Goal: Transaction & Acquisition: Purchase product/service

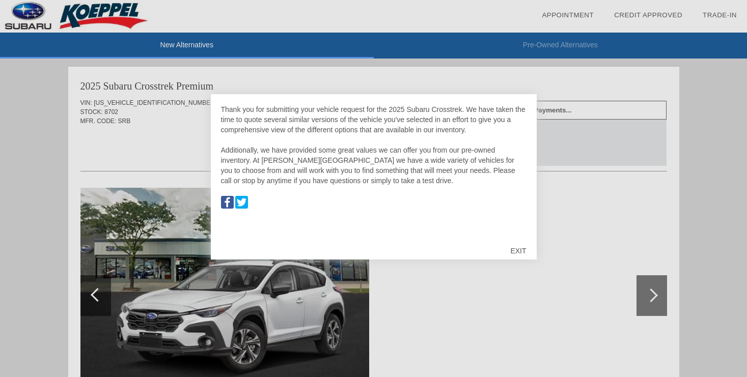
click at [522, 250] on div "EXIT" at bounding box center [518, 251] width 36 height 31
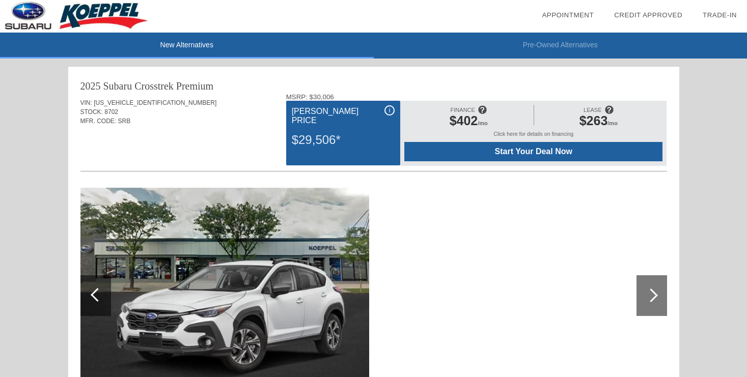
click at [532, 149] on span "Start Your Deal Now" at bounding box center [533, 151] width 233 height 9
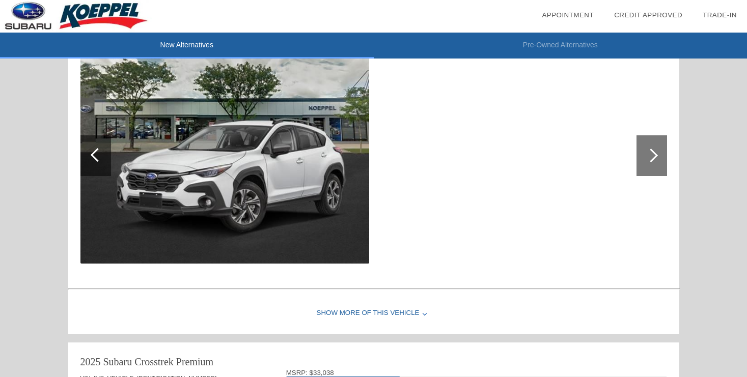
scroll to position [720, 0]
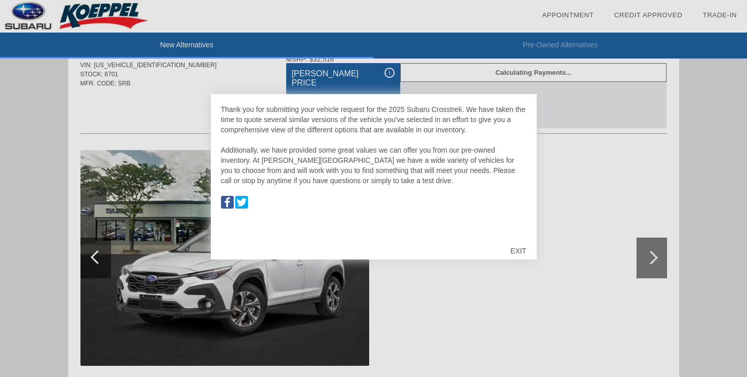
scroll to position [679, 0]
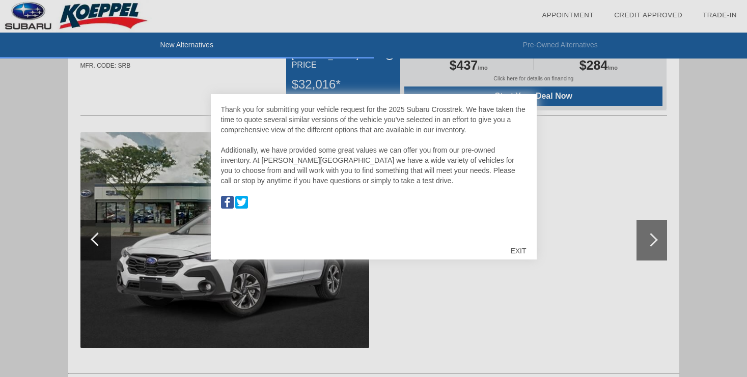
click at [516, 250] on div "EXIT" at bounding box center [518, 251] width 36 height 31
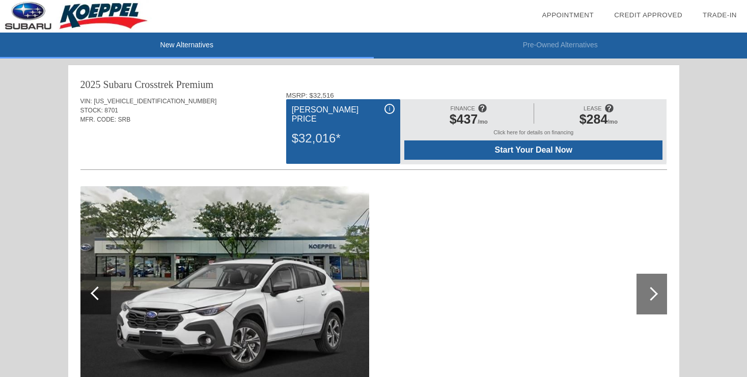
scroll to position [526, 0]
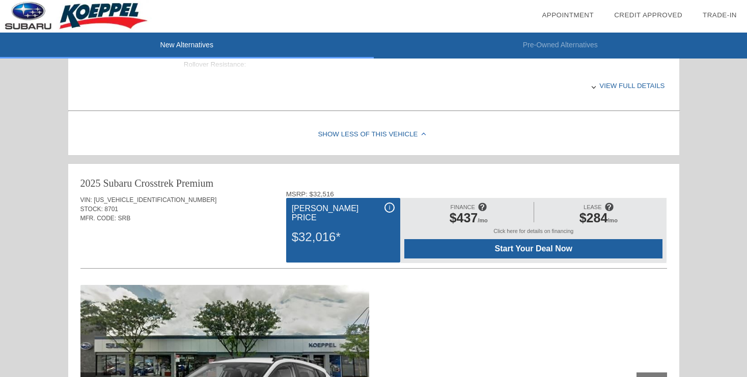
click at [528, 250] on span "Start Your Deal Now" at bounding box center [533, 248] width 233 height 9
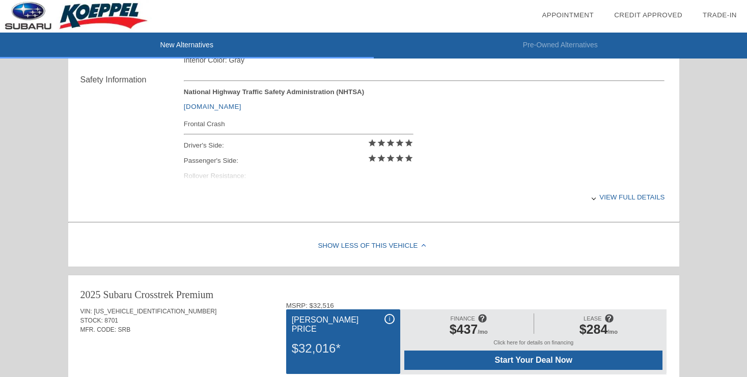
scroll to position [204, 0]
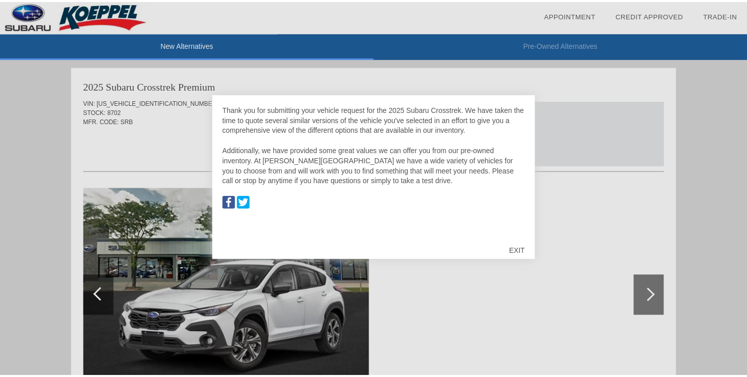
scroll to position [1043, 0]
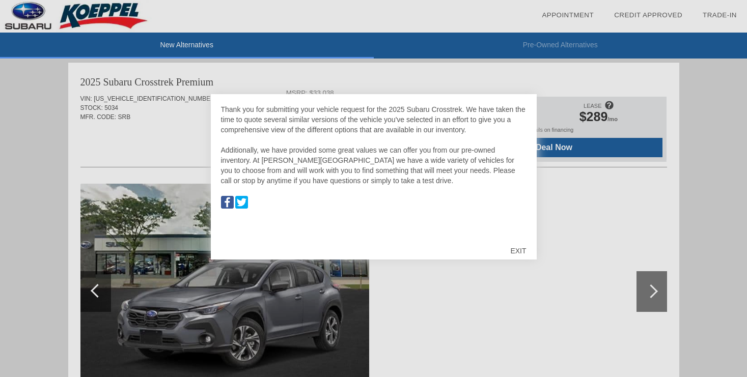
click at [526, 249] on div "EXIT" at bounding box center [518, 251] width 36 height 31
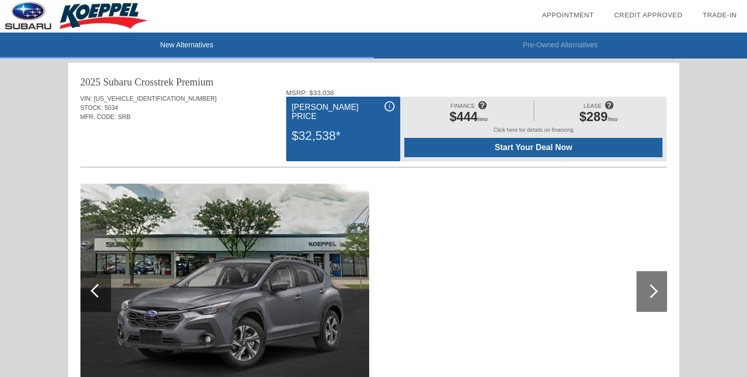
click at [528, 147] on span "Start Your Deal Now" at bounding box center [533, 147] width 233 height 9
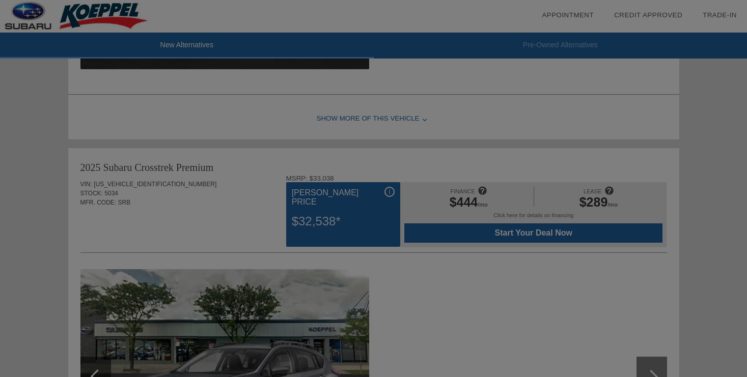
scroll to position [952, 0]
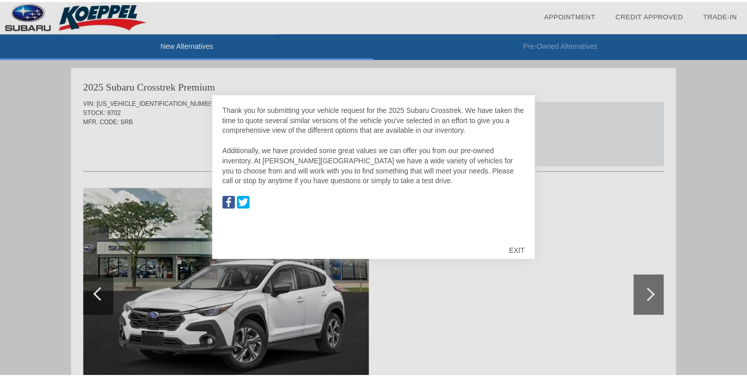
scroll to position [1043, 0]
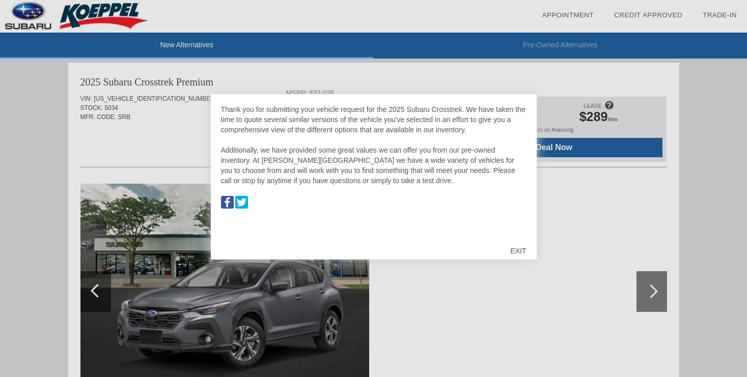
click at [520, 250] on div "EXIT" at bounding box center [518, 251] width 36 height 31
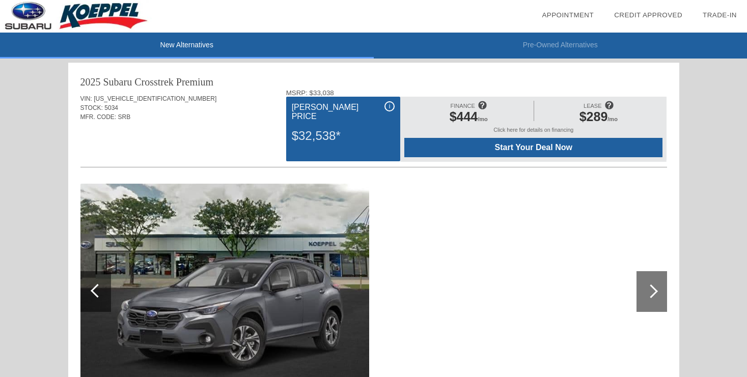
click at [553, 144] on span "Start Your Deal Now" at bounding box center [533, 147] width 233 height 9
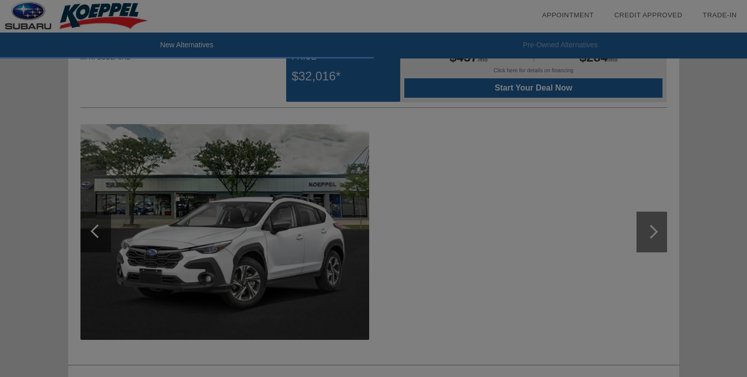
scroll to position [636, 0]
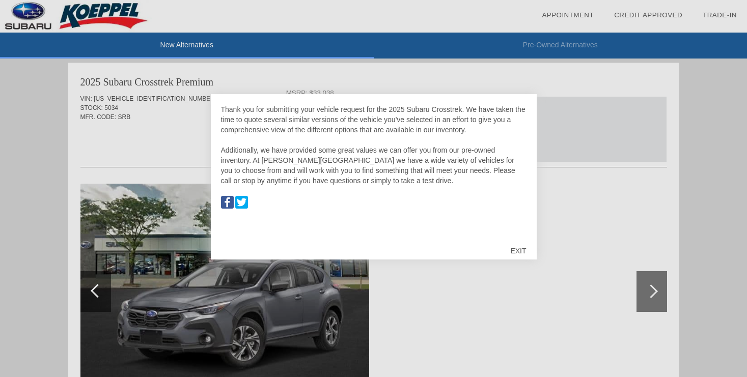
scroll to position [1043, 0]
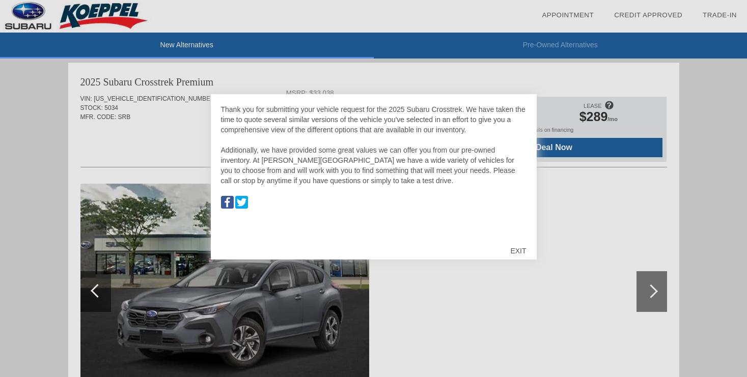
click at [523, 248] on div "EXIT" at bounding box center [518, 251] width 36 height 31
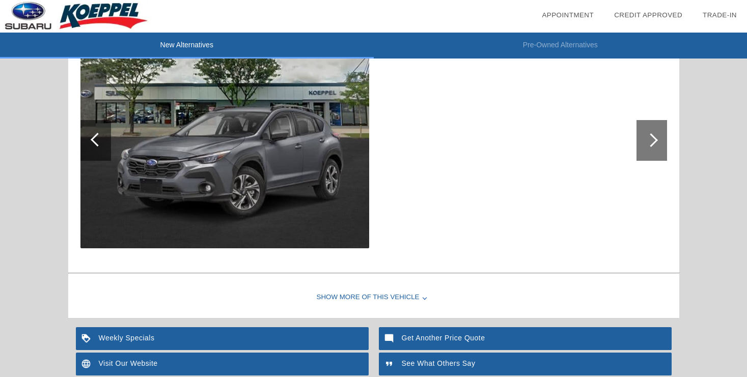
scroll to position [1196, 0]
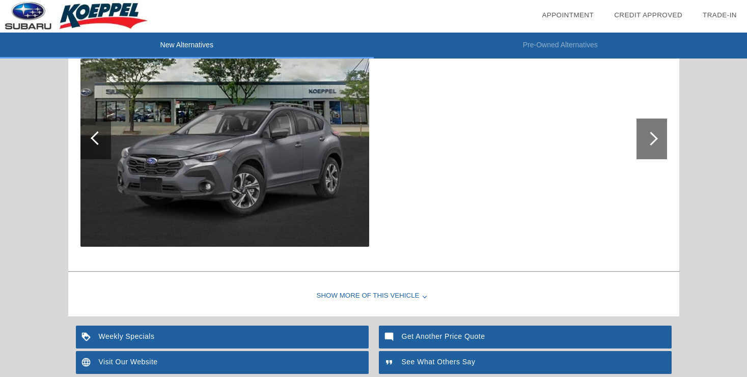
click at [422, 299] on div "Show More of this Vehicle" at bounding box center [373, 296] width 611 height 41
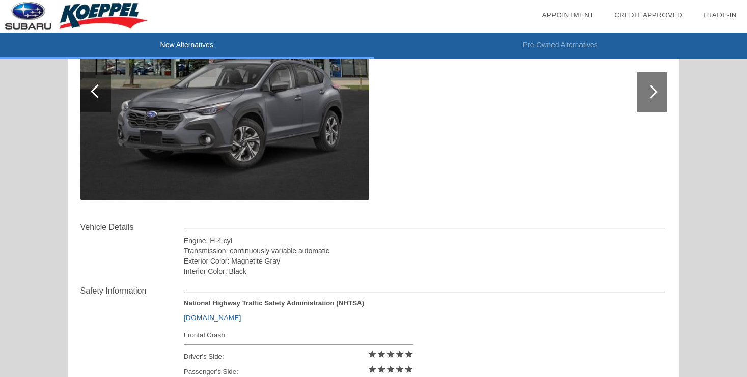
scroll to position [1043, 0]
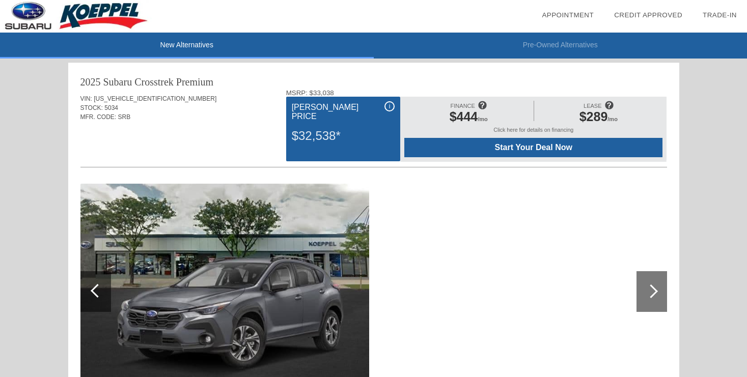
click at [528, 149] on span "Start Your Deal Now" at bounding box center [533, 147] width 233 height 9
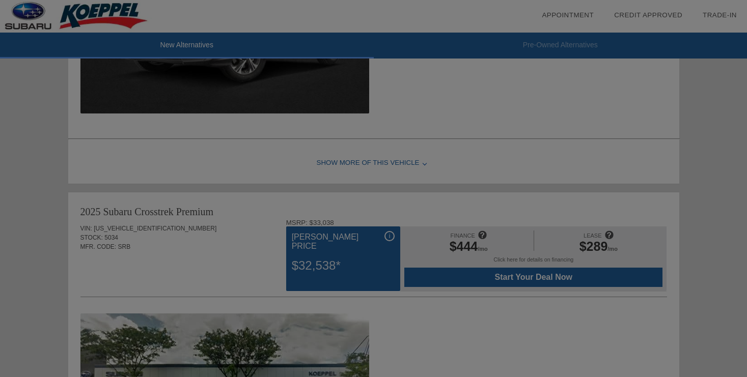
scroll to position [891, 0]
